Goal: Task Accomplishment & Management: Manage account settings

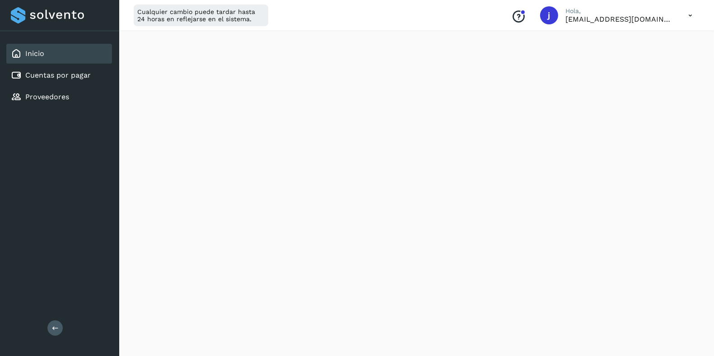
scroll to position [113, 0]
click at [691, 10] on icon at bounding box center [690, 15] width 19 height 19
click at [628, 51] on div "Cerrar sesión" at bounding box center [644, 58] width 107 height 17
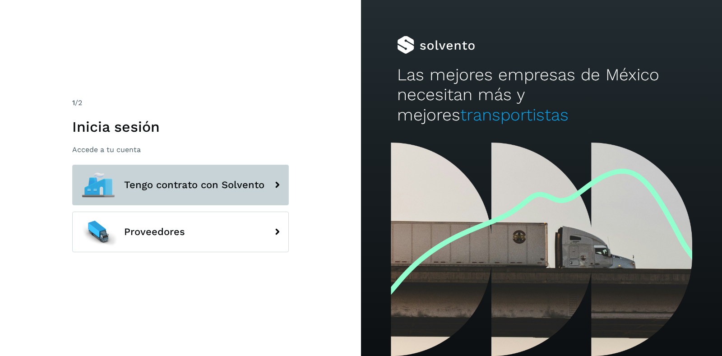
click at [146, 188] on span "Tengo contrato con Solvento" at bounding box center [194, 185] width 140 height 11
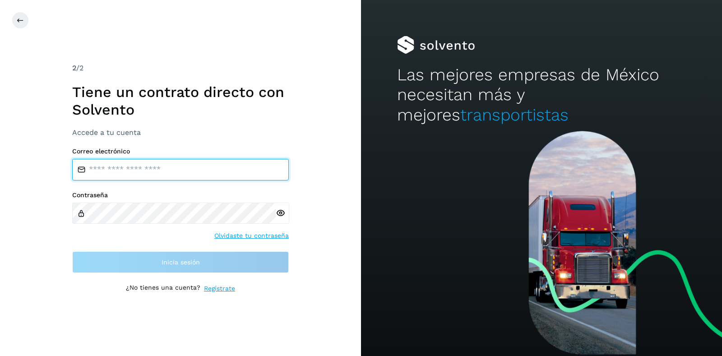
click at [135, 167] on input "email" at bounding box center [180, 170] width 217 height 22
type input "**********"
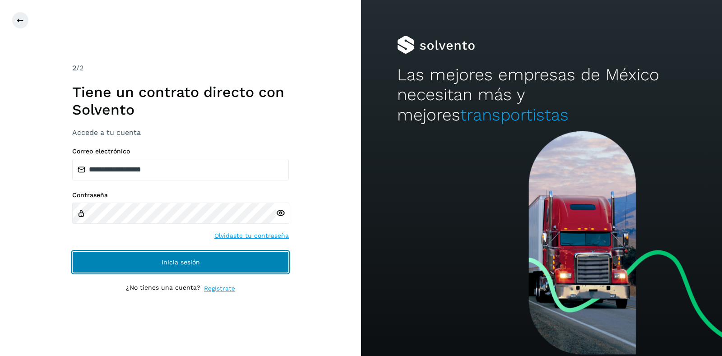
click at [72, 251] on button "Inicia sesión" at bounding box center [180, 262] width 217 height 22
